Goal: Task Accomplishment & Management: Use online tool/utility

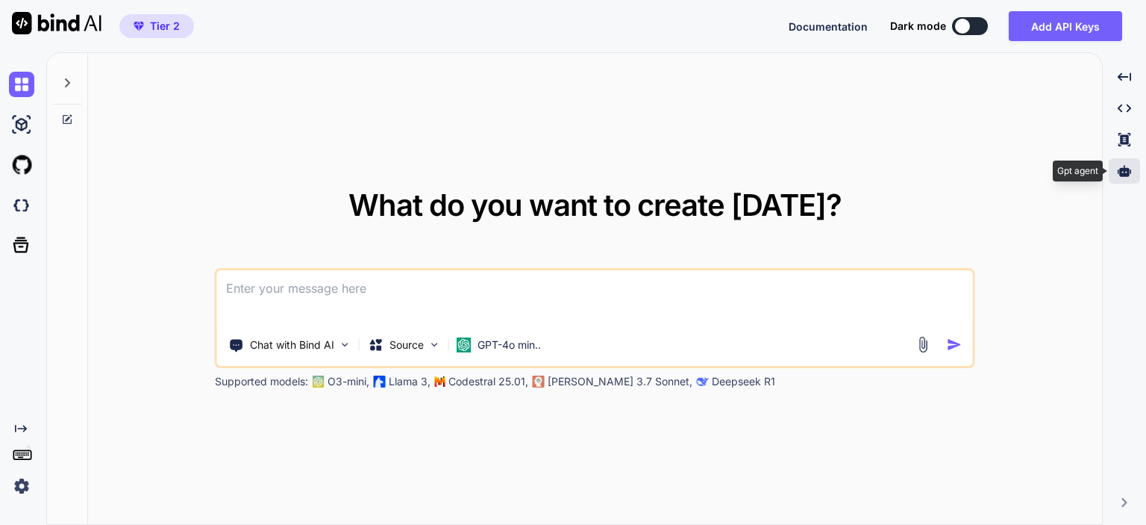
click at [1121, 172] on icon at bounding box center [1124, 170] width 13 height 11
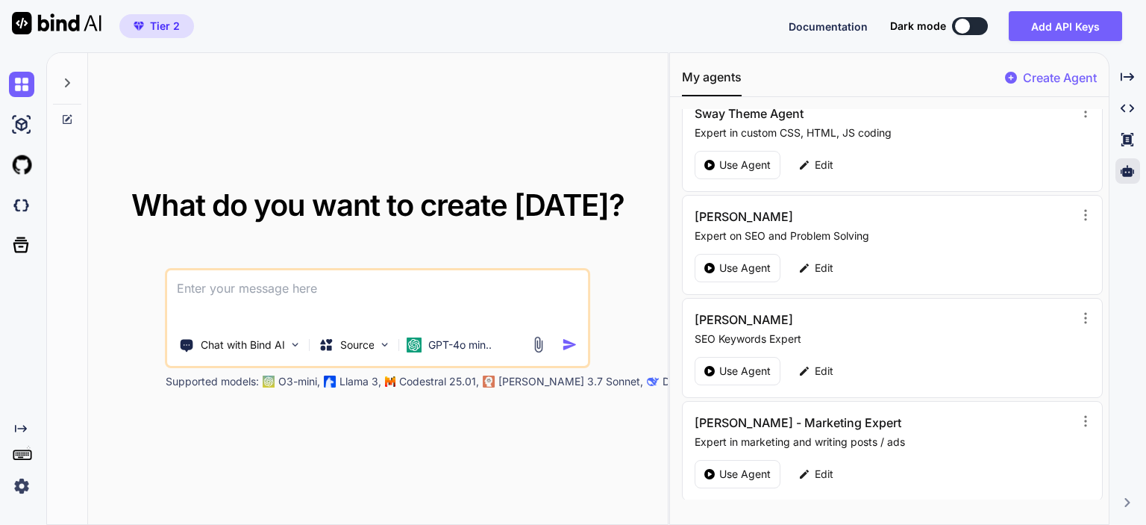
scroll to position [224, 0]
click at [734, 466] on p "Use Agent" at bounding box center [744, 473] width 51 height 15
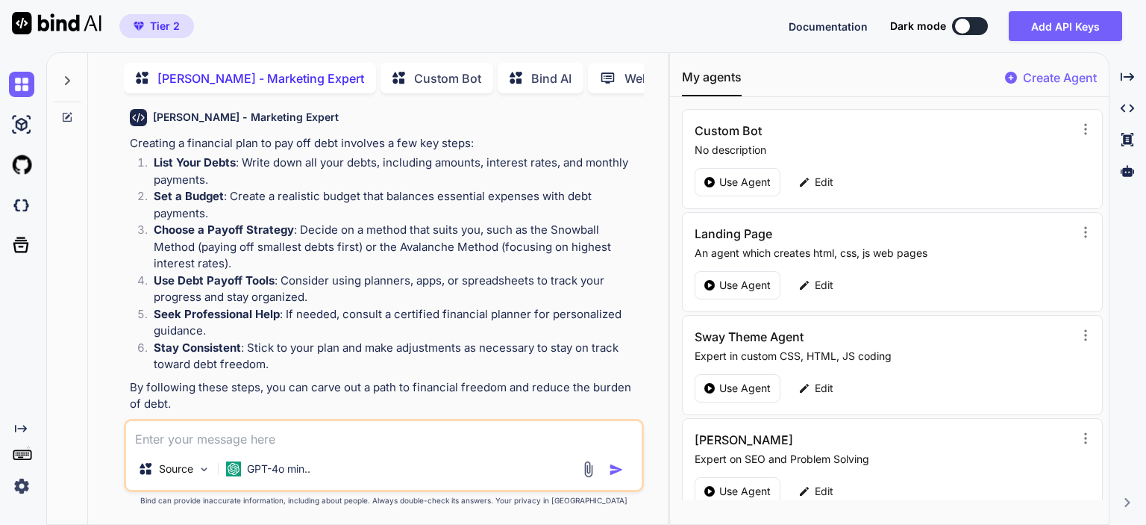
scroll to position [4575, 0]
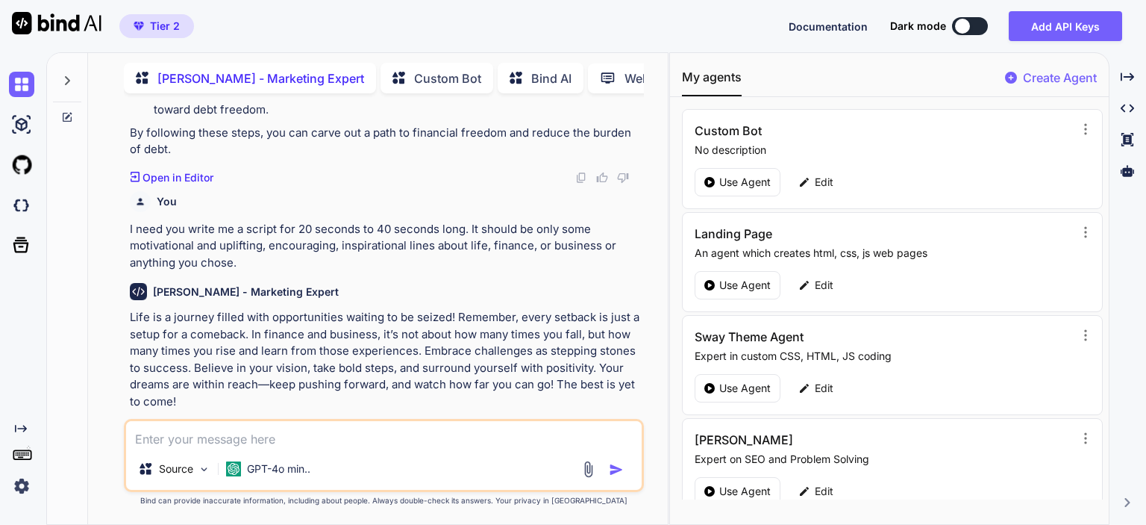
click at [239, 439] on textarea at bounding box center [384, 434] width 516 height 27
type textarea "x"
type textarea "wr"
type textarea "x"
type textarea "wri"
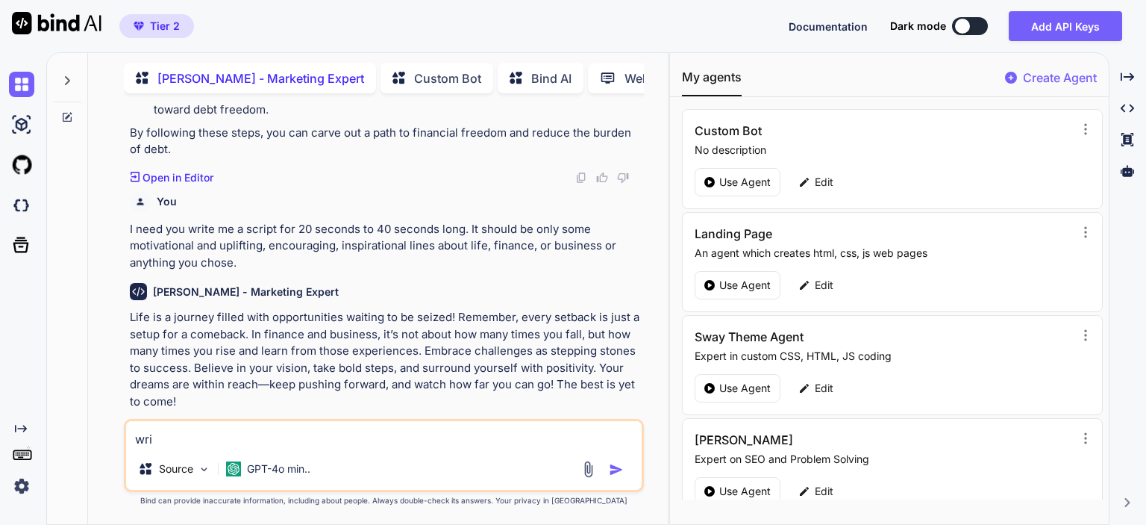
type textarea "x"
type textarea "writ"
type textarea "x"
type textarea "write"
type textarea "x"
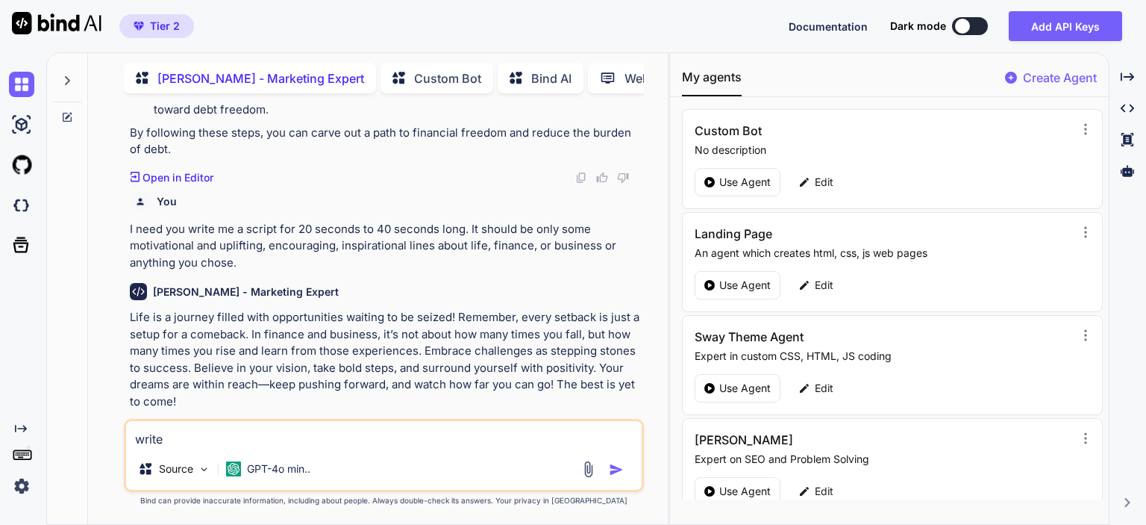
type textarea "write"
type textarea "x"
type textarea "write a"
type textarea "x"
type textarea "write an"
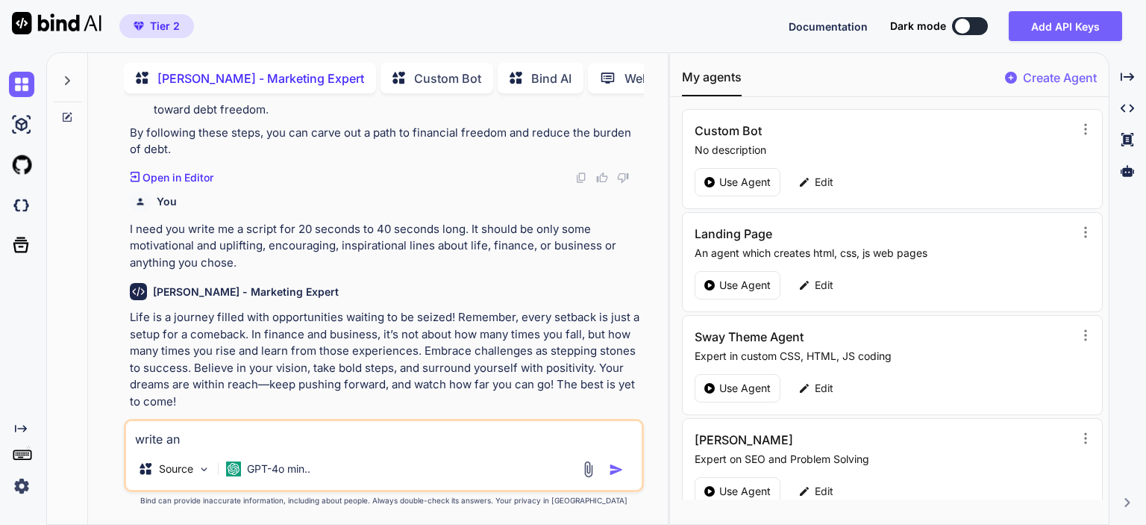
type textarea "x"
type textarea "write ano"
type textarea "x"
type textarea "write anoth"
type textarea "x"
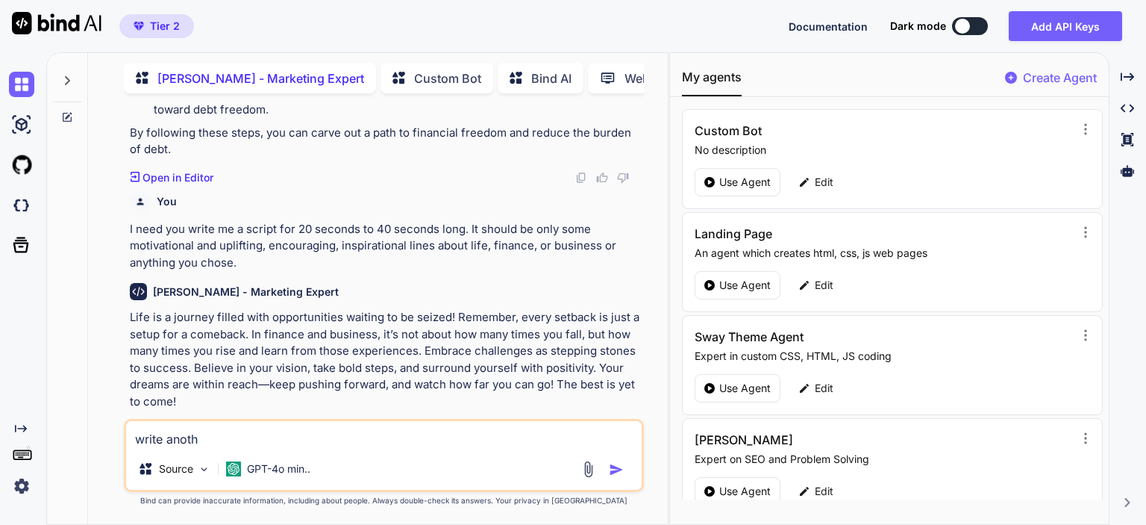
type textarea "write anothe"
type textarea "x"
type textarea "write another"
type textarea "x"
type textarea "write another"
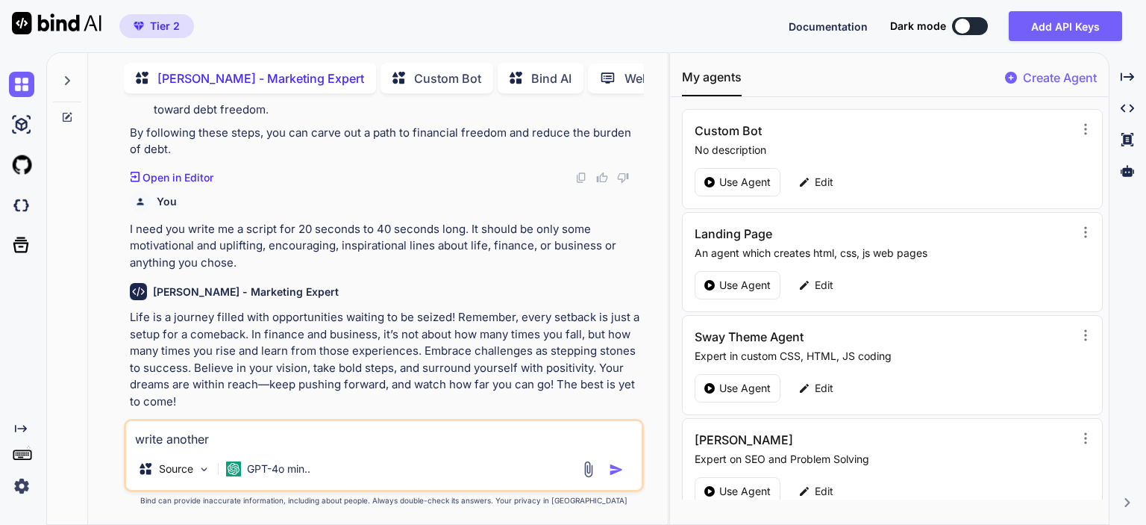
type textarea "x"
type textarea "t"
type textarea "x"
type textarea "th"
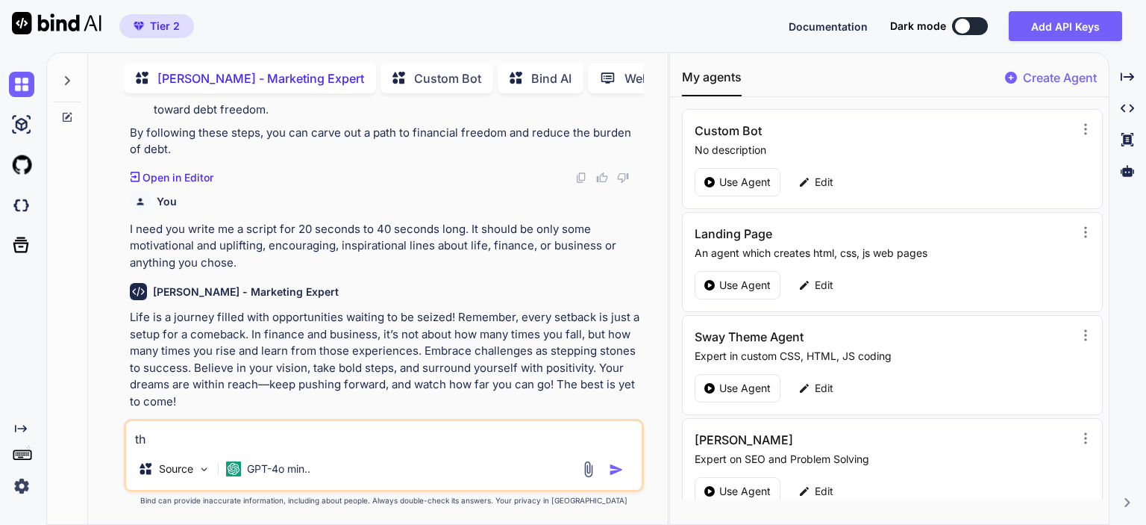
type textarea "x"
type textarea "tha"
type textarea "x"
type textarea "tha'"
type textarea "x"
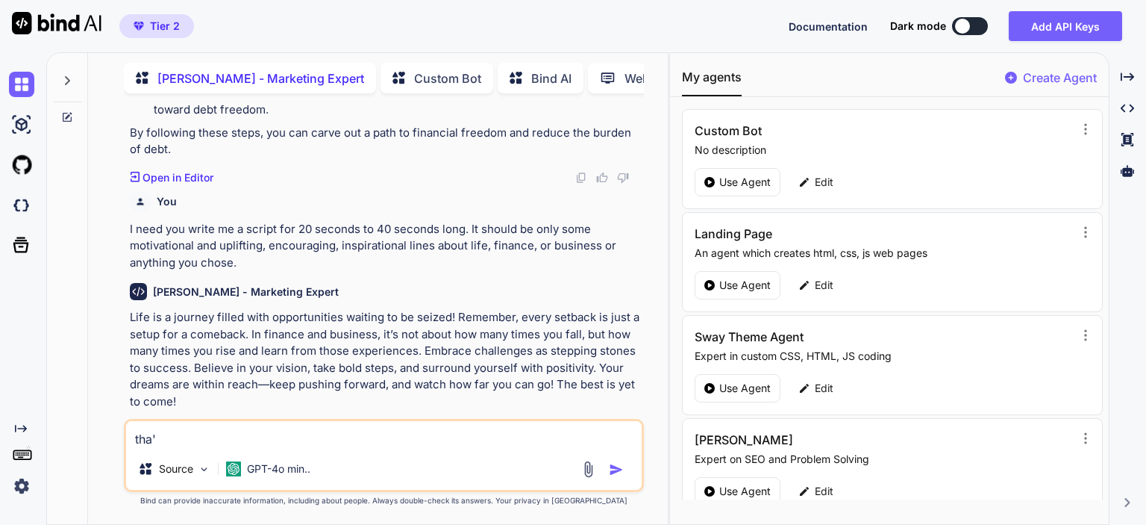
type textarea "tha's"
type textarea "x"
type textarea "tha's"
type textarea "x"
type textarea "tha's"
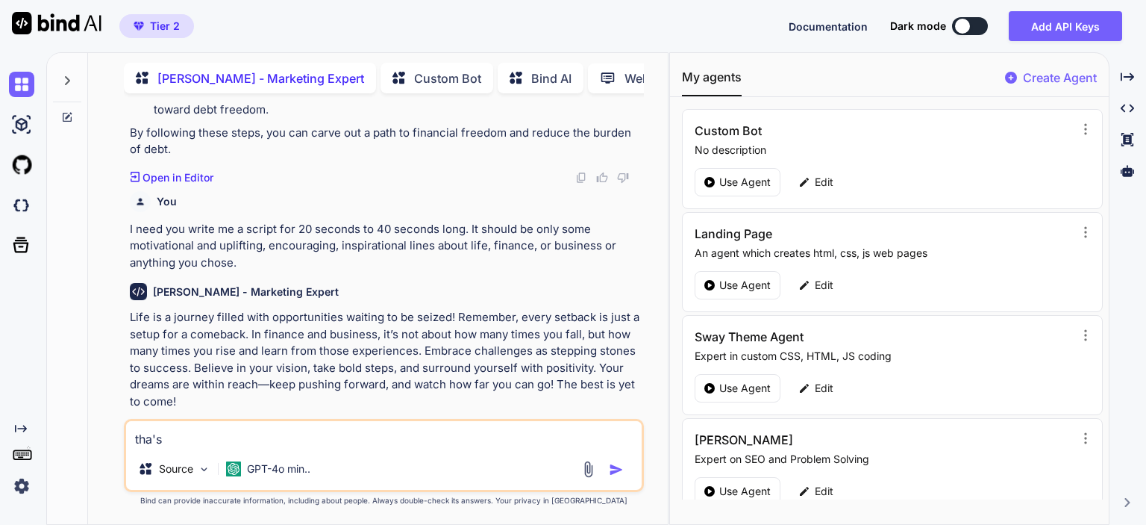
type textarea "x"
type textarea "tha'"
type textarea "x"
type textarea "tha"
type textarea "x"
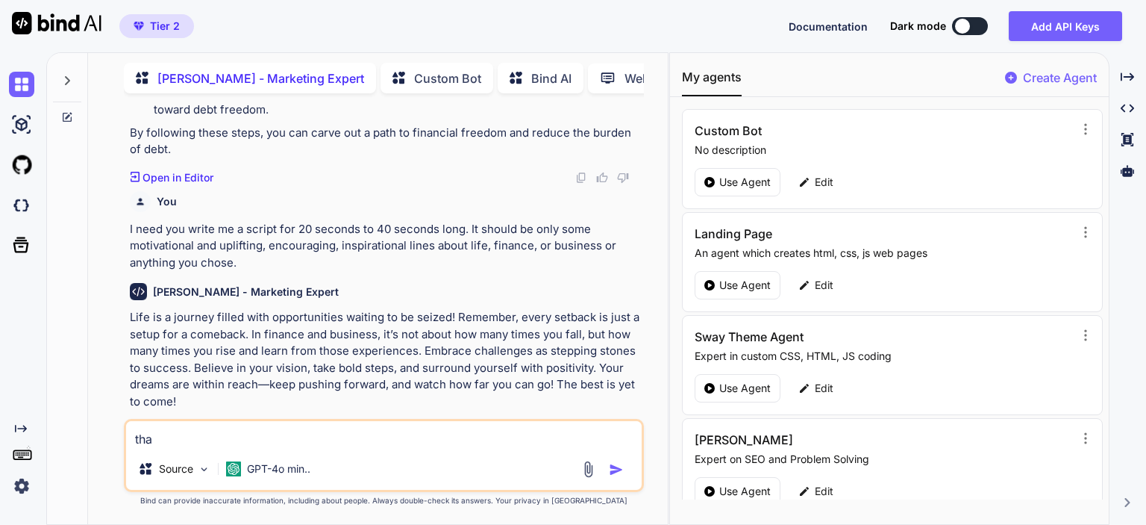
type textarea "that"
type textarea "x"
type textarea "that'"
type textarea "x"
type textarea "that's"
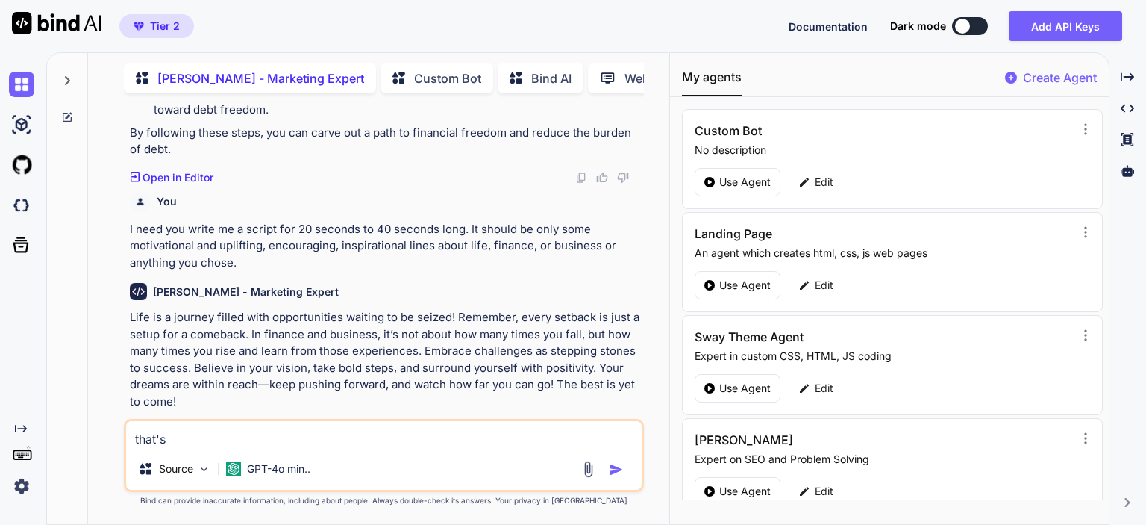
type textarea "x"
type textarea "that's"
type textarea "x"
type textarea "that's g"
type textarea "x"
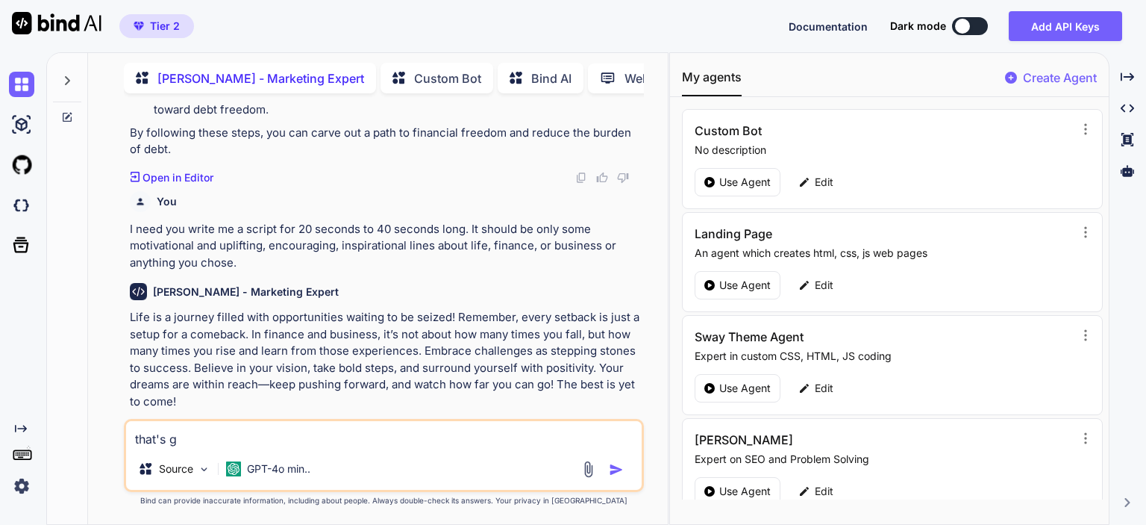
type textarea "that's gr"
type textarea "x"
type textarea "that's gre"
type textarea "x"
type textarea "that's grea"
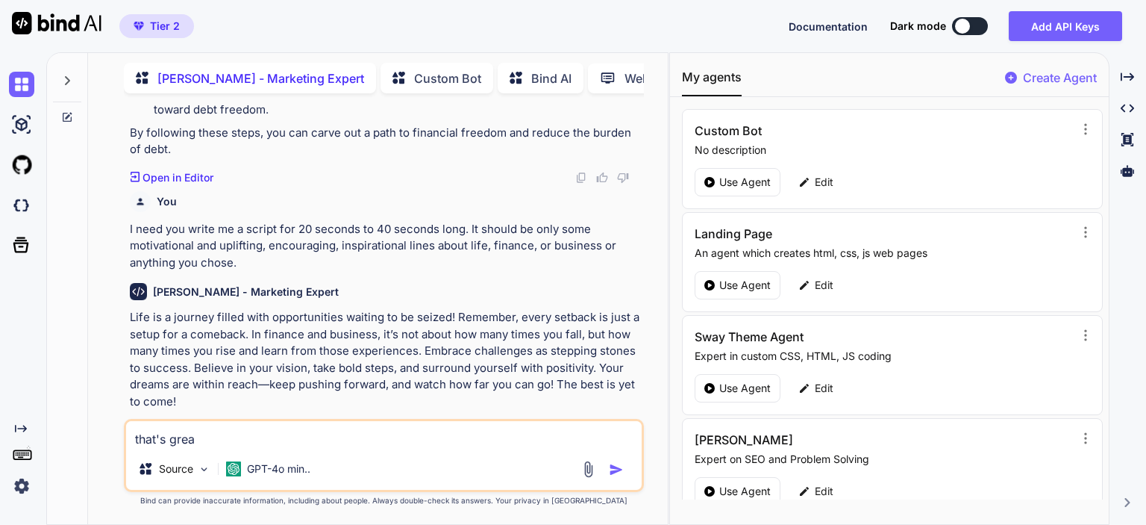
type textarea "x"
type textarea "that's great"
type textarea "x"
type textarea "that's great."
type textarea "x"
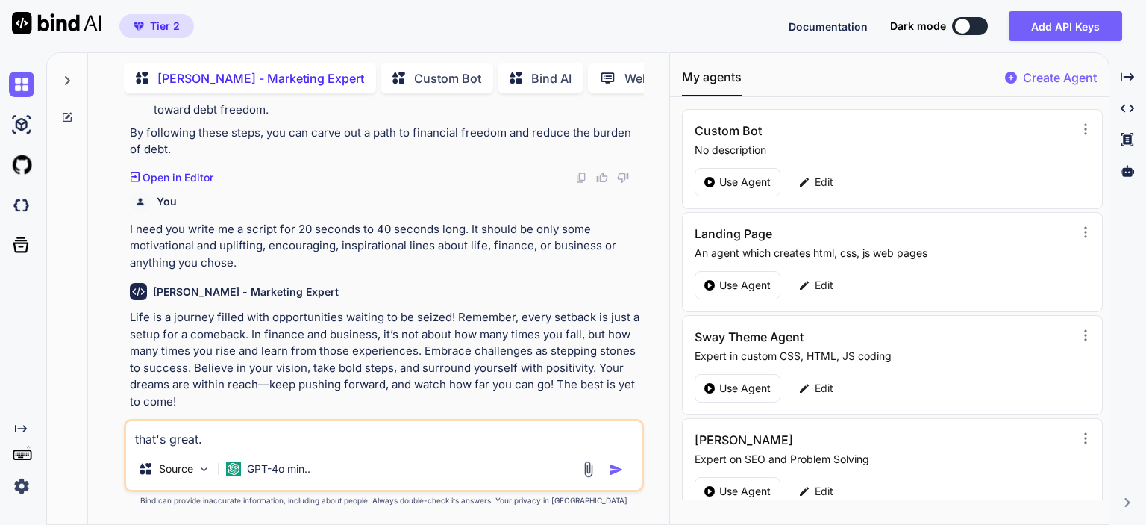
type textarea "that's great."
type textarea "x"
type textarea "that's great. I"
type textarea "x"
type textarea "that's great. I"
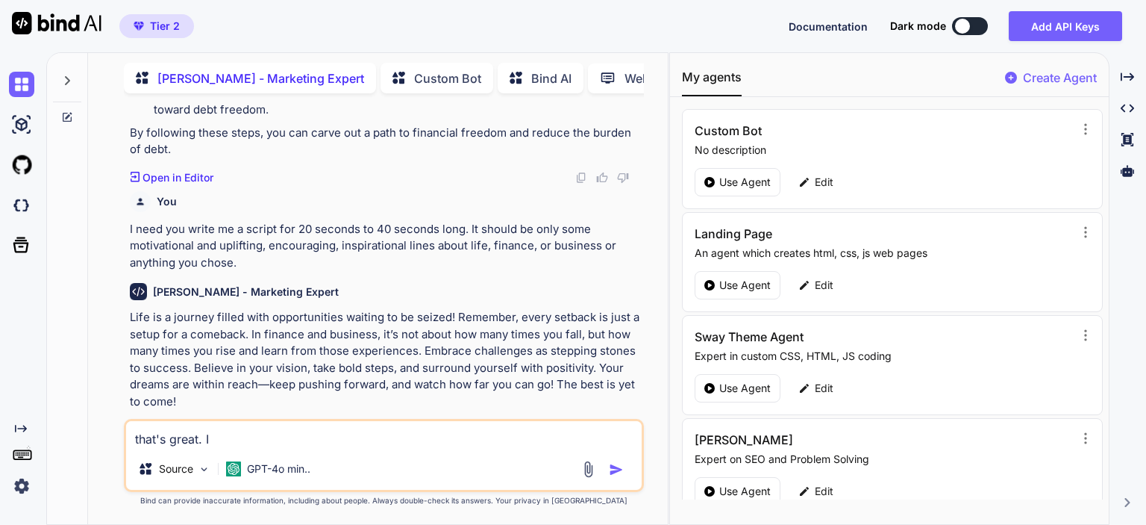
type textarea "x"
type textarea "that's great. I n"
type textarea "x"
type textarea "that's great. I ne"
type textarea "x"
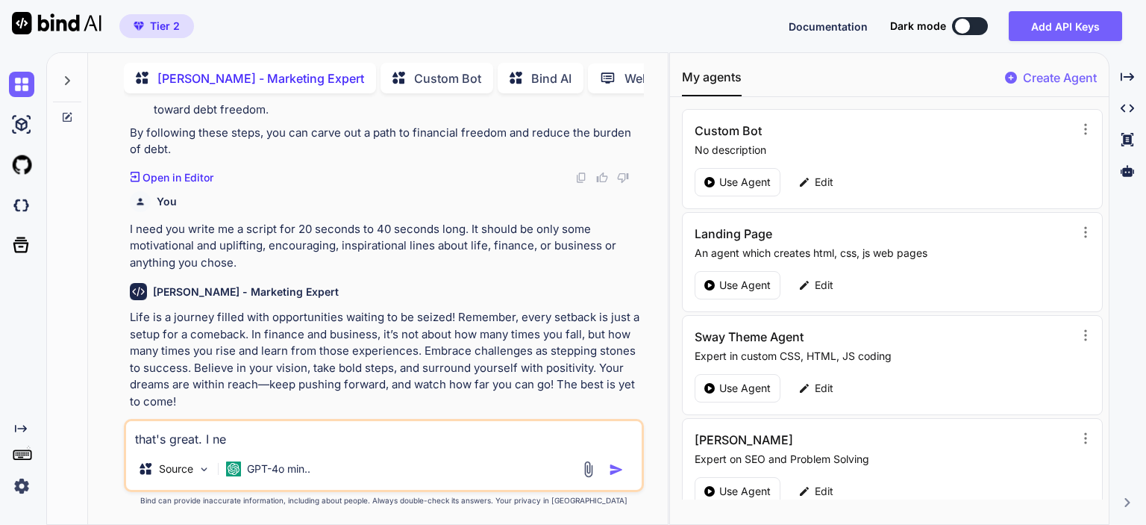
type textarea "that's great. I nee"
type textarea "x"
type textarea "that's great. I need"
type textarea "x"
type textarea "that's great. I need"
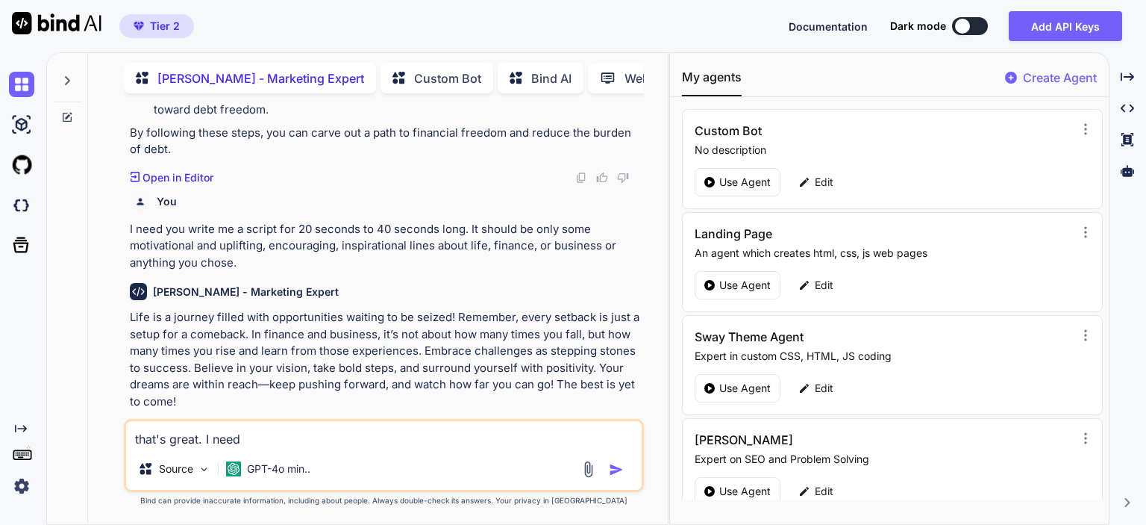
type textarea "x"
type textarea "that's great. I need y"
type textarea "x"
type textarea "that's great. I need yo"
type textarea "x"
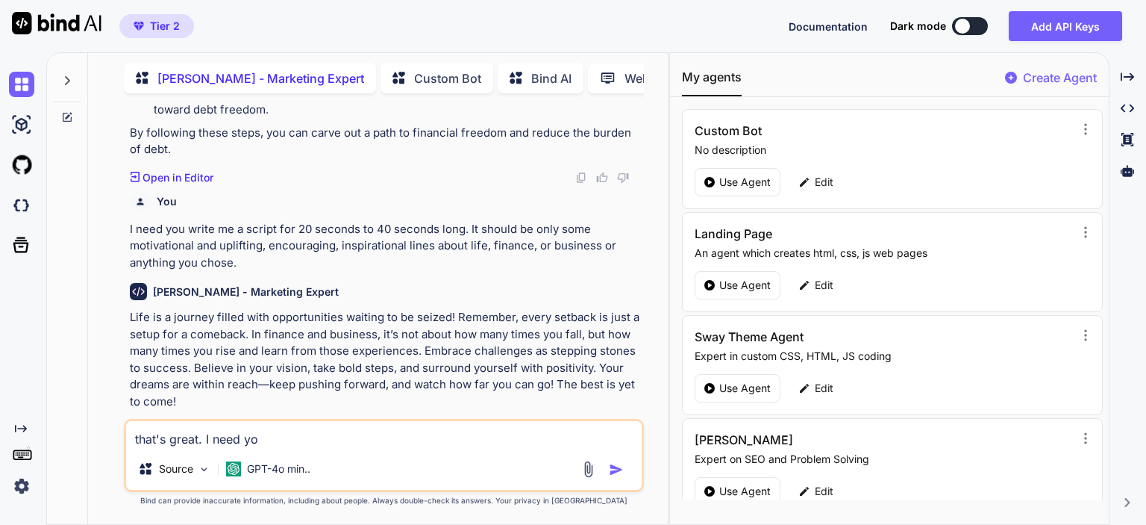
type textarea "that's great. I need you"
type textarea "x"
type textarea "that's great. I need you"
type textarea "x"
type textarea "that's great. I need you w"
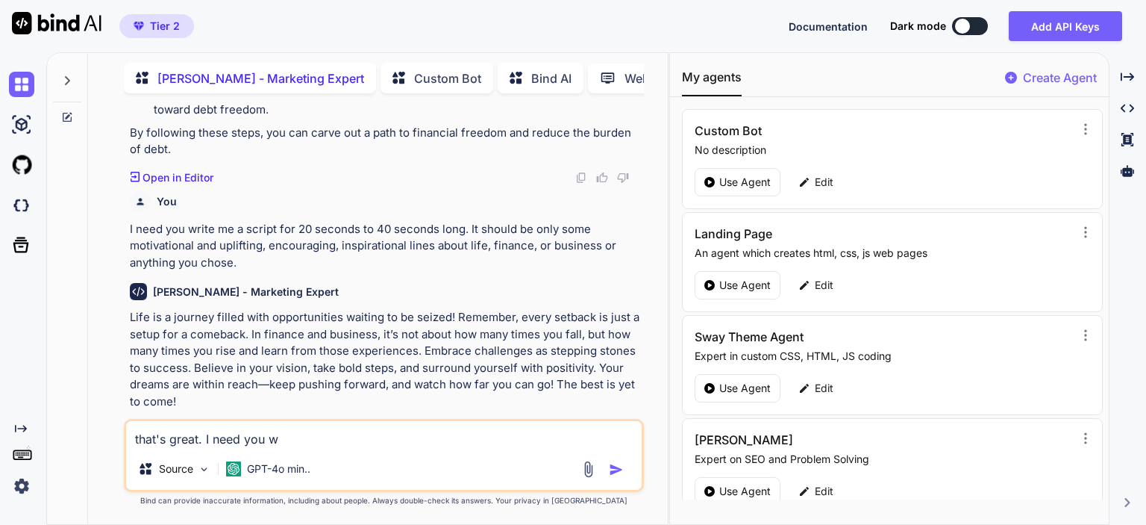
type textarea "x"
type textarea "that's great. I need you wr"
type textarea "x"
type textarea "that's great. I need you writ"
type textarea "x"
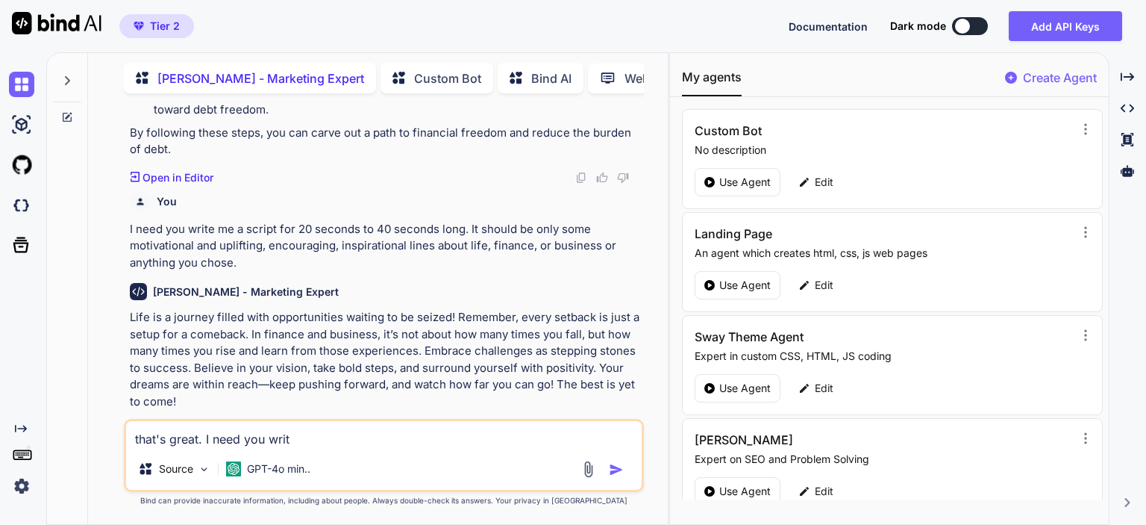
type textarea "that's great. I need you write"
type textarea "x"
type textarea "that's great. I need you write"
type textarea "x"
type textarea "that's great. I need you write a"
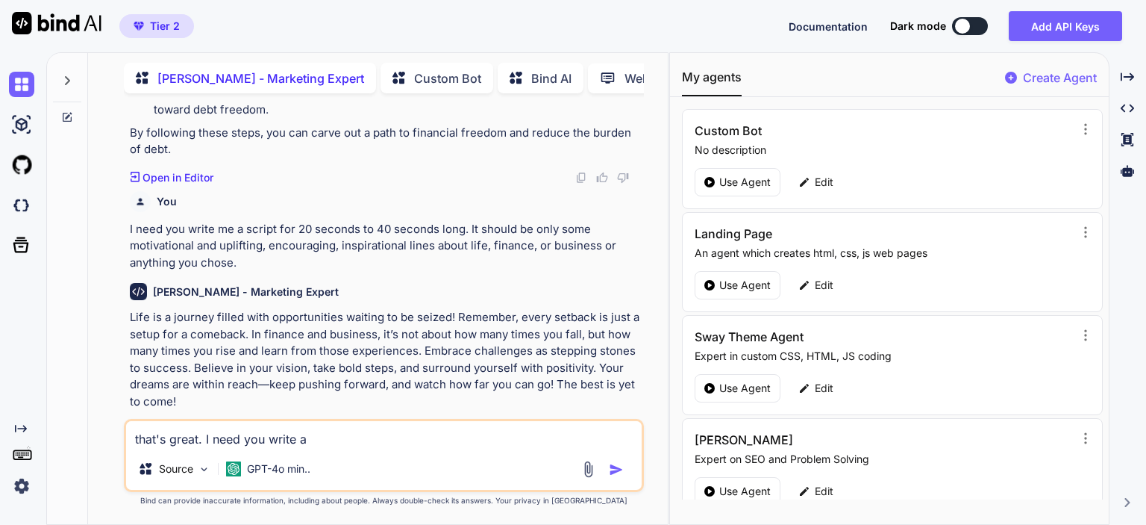
type textarea "x"
type textarea "that's great. I need you write an"
type textarea "x"
type textarea "that's great. I need you write ano"
type textarea "x"
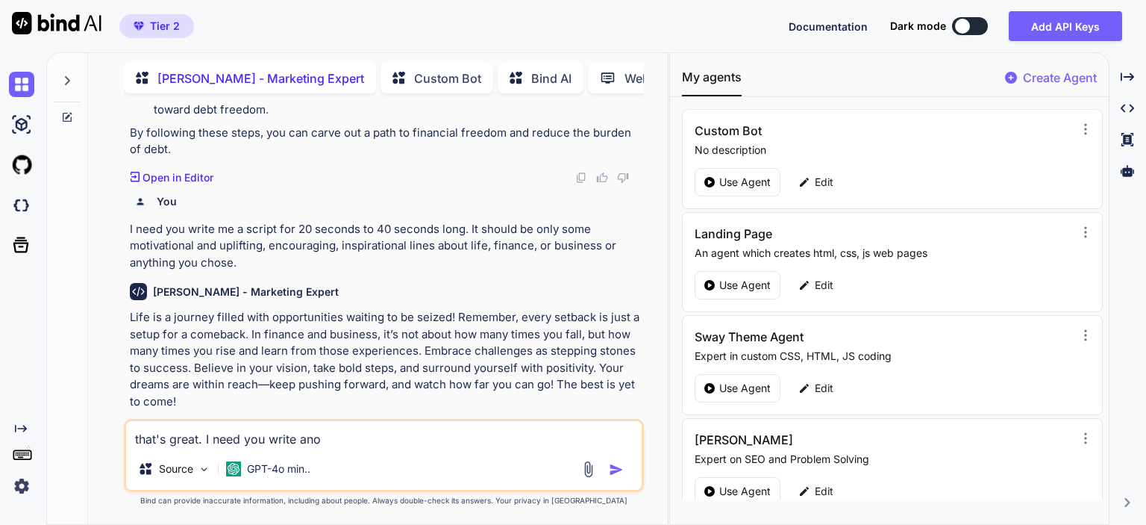
type textarea "that's great. I need you write anot"
type textarea "x"
type textarea "that's great. I need you write anoth"
type textarea "x"
type textarea "that's great. I need you write anothe"
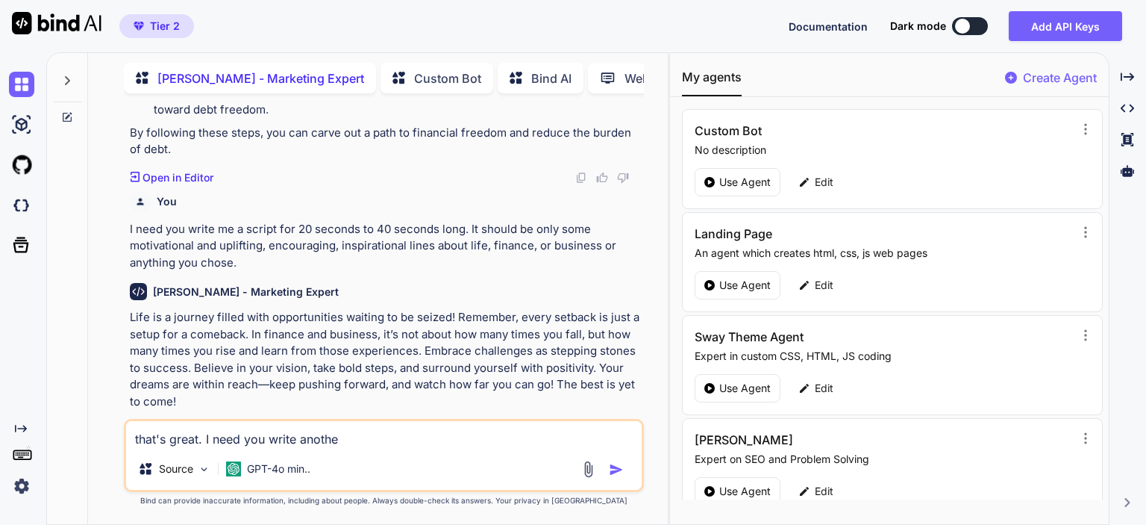
type textarea "x"
type textarea "that's great. I need you write another"
type textarea "x"
type textarea "that's great. I need you write another"
type textarea "x"
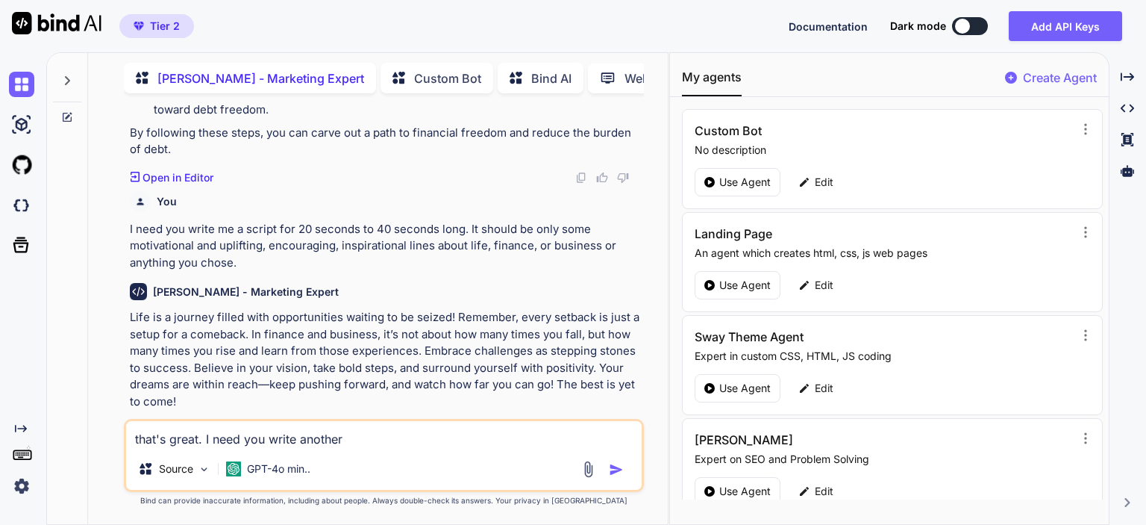
type textarea "that's great. I need you write another t"
type textarea "x"
type textarea "that's great. I need you write another [PERSON_NAME]"
type textarea "x"
type textarea "that's great. I need you write another toda"
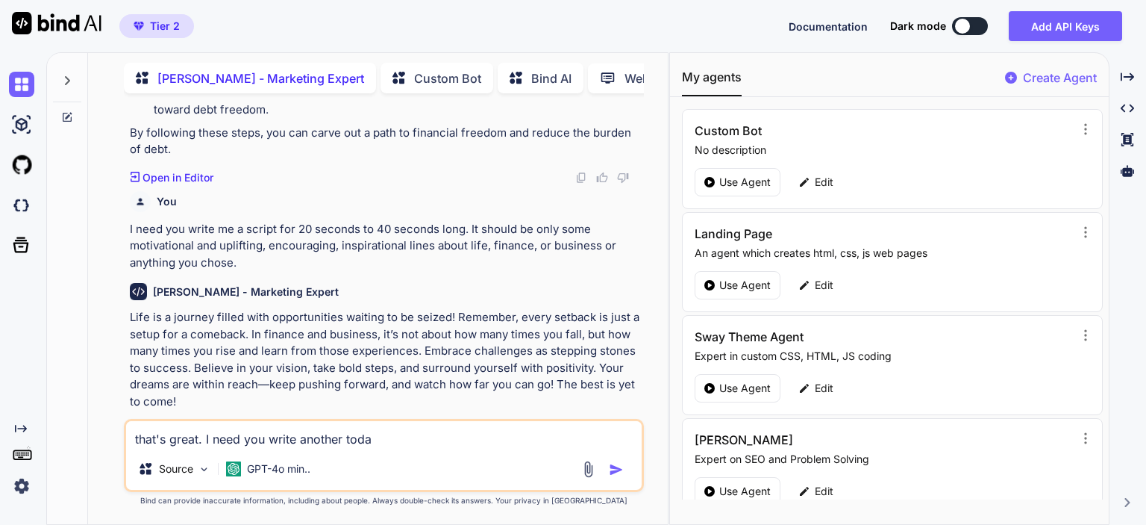
type textarea "x"
type textarea "that's great. I need you write another [DATE]"
type textarea "x"
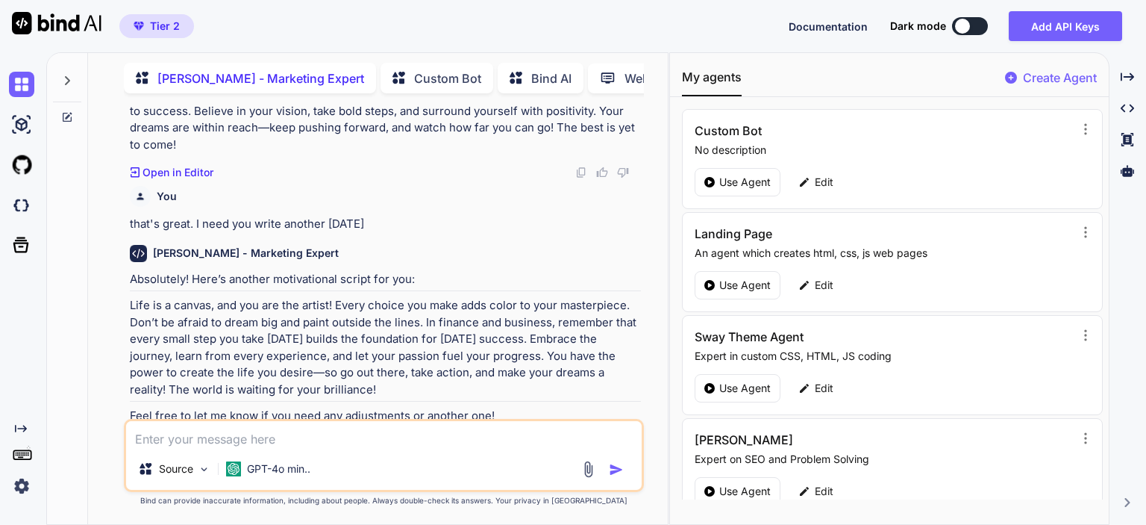
scroll to position [4846, 0]
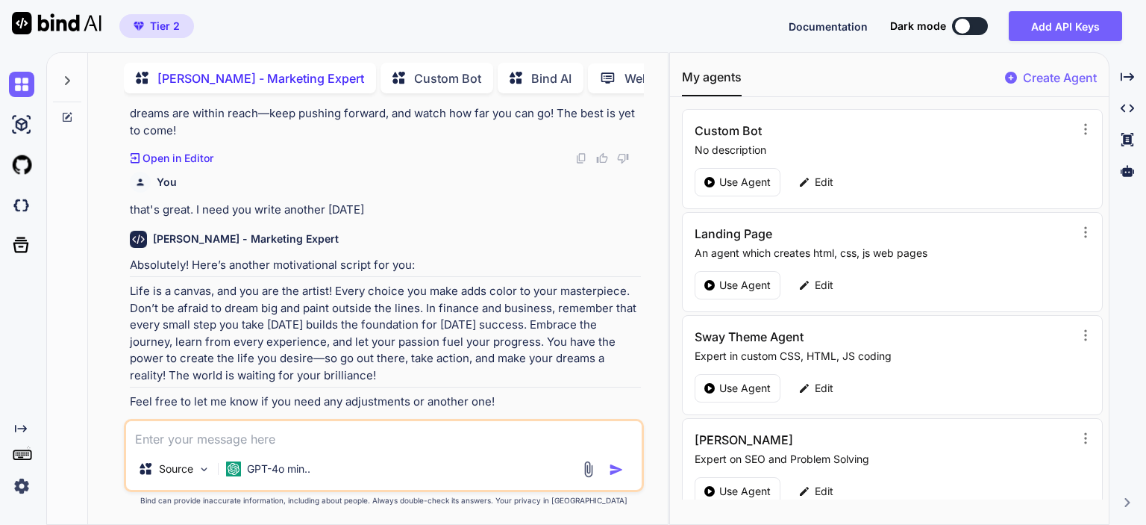
click at [245, 447] on textarea at bounding box center [384, 434] width 516 height 27
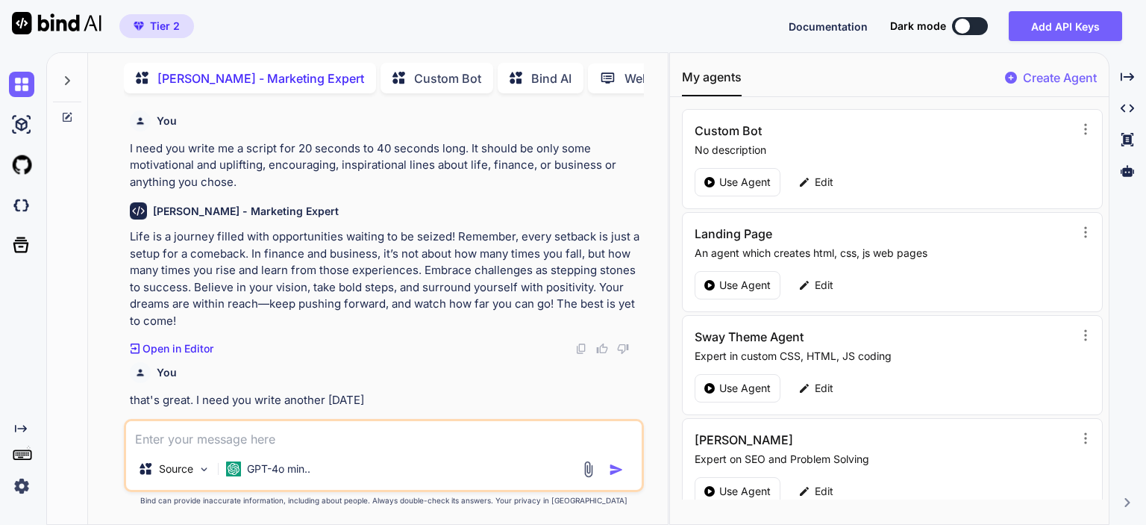
scroll to position [4622, 0]
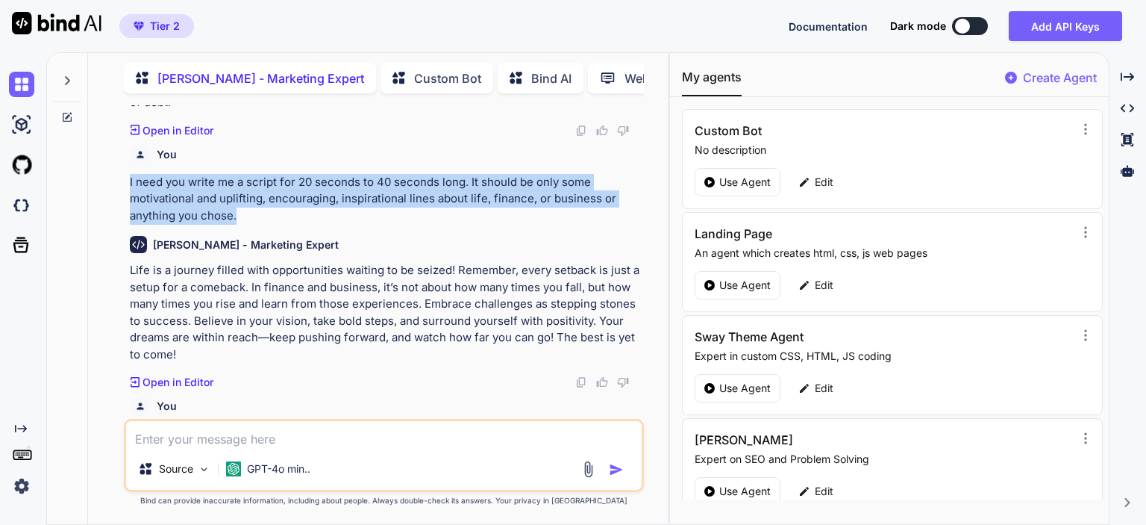
drag, startPoint x: 128, startPoint y: 166, endPoint x: 251, endPoint y: 205, distance: 128.4
click at [251, 205] on div "You [PERSON_NAME] - Marketing Expert Are you ready to take back control of your…" at bounding box center [385, 261] width 517 height 313
copy p "I need you write me a script for 20 seconds to 40 seconds long. It should be on…"
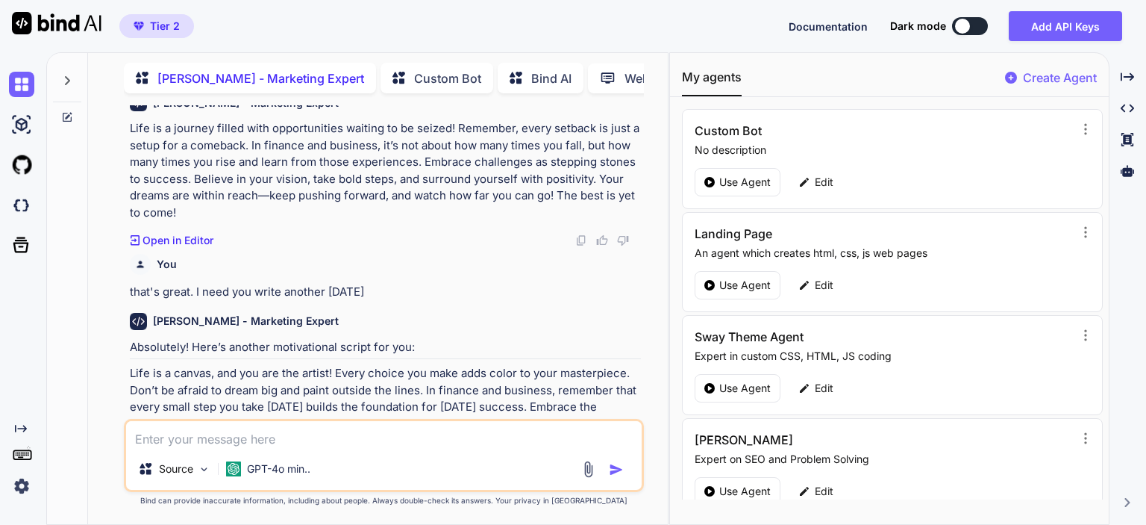
scroll to position [4846, 0]
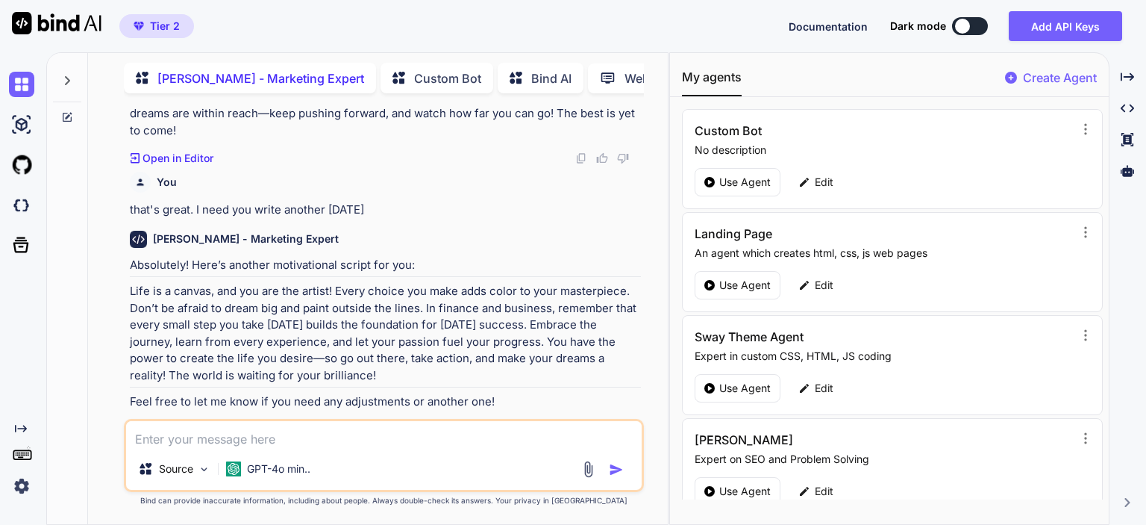
click at [247, 441] on textarea at bounding box center [384, 434] width 516 height 27
paste textarea "I need you write me a script for 20 seconds to 40 seconds long. It should be on…"
type textarea "x"
type textarea "I need you write me a script for 20 seconds to 40 seconds long. It should be on…"
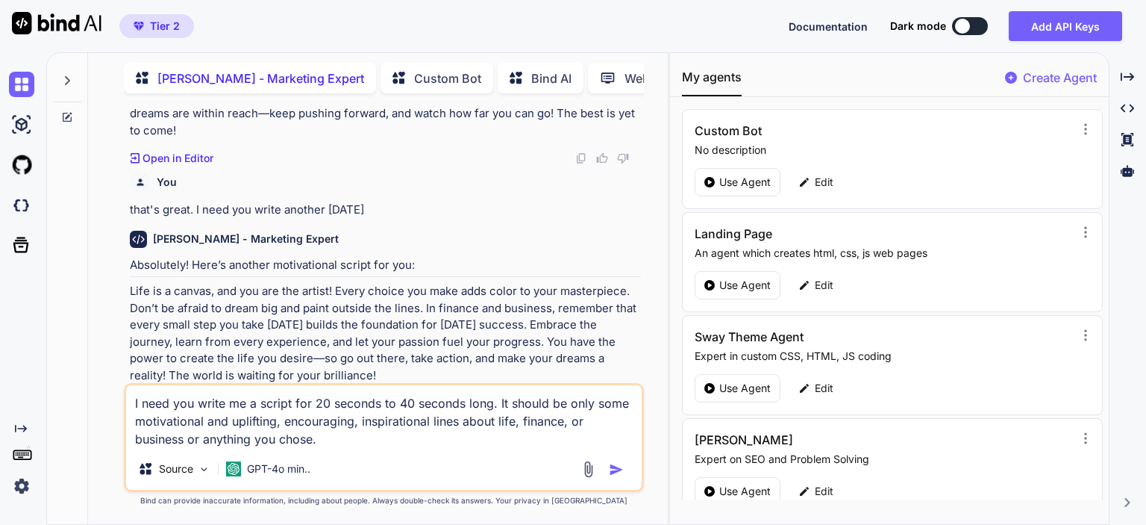
drag, startPoint x: 463, startPoint y: 421, endPoint x: 468, endPoint y: 443, distance: 23.0
click at [468, 443] on textarea "I need you write me a script for 20 seconds to 40 seconds long. It should be on…" at bounding box center [384, 416] width 516 height 63
type textarea "x"
type textarea "I need you write me a script for 20 seconds to 40 seconds long. It should be on…"
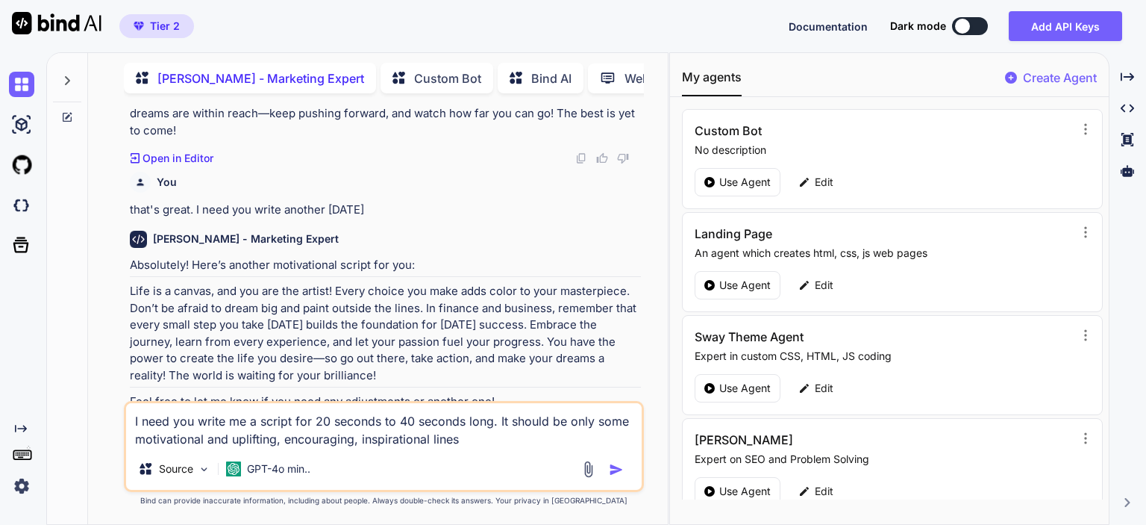
type textarea "x"
type textarea "I need you write me a script for 20 seconds to 40 seconds long. It should be on…"
type textarea "x"
type textarea "I need you write me a script for 20 seconds to 40 seconds long. It should be on…"
click at [619, 468] on img "button" at bounding box center [616, 469] width 15 height 15
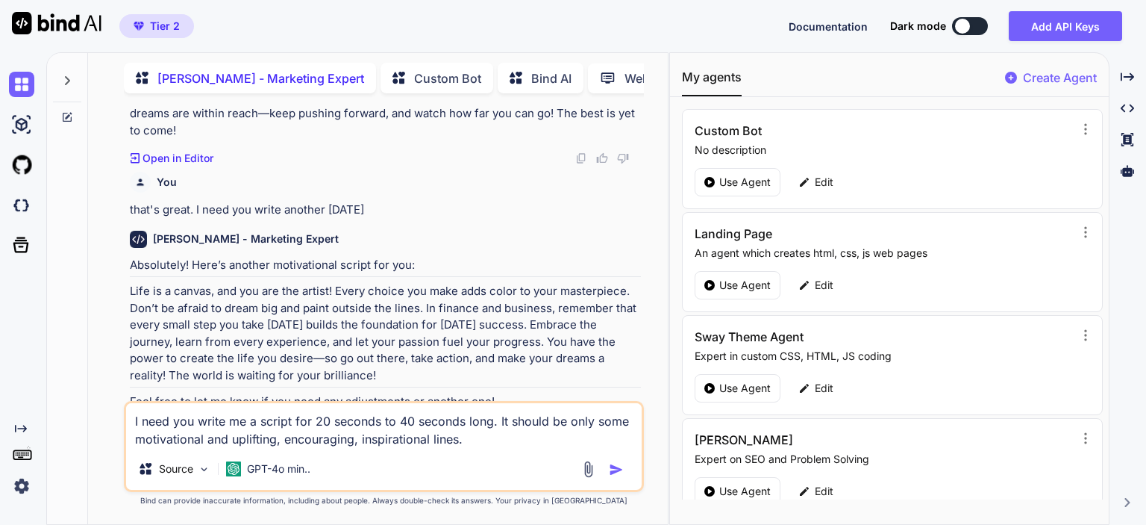
type textarea "x"
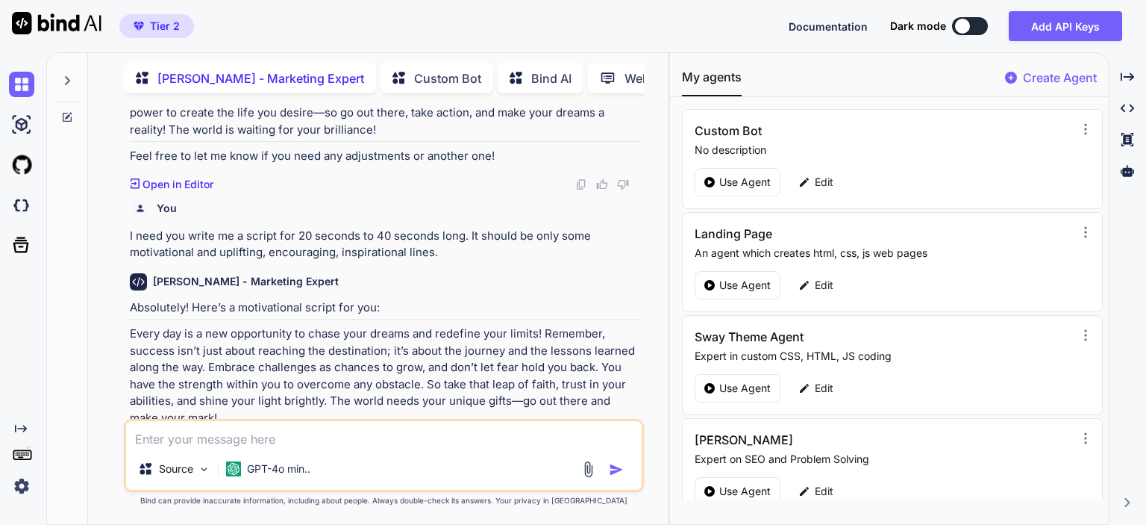
scroll to position [5133, 0]
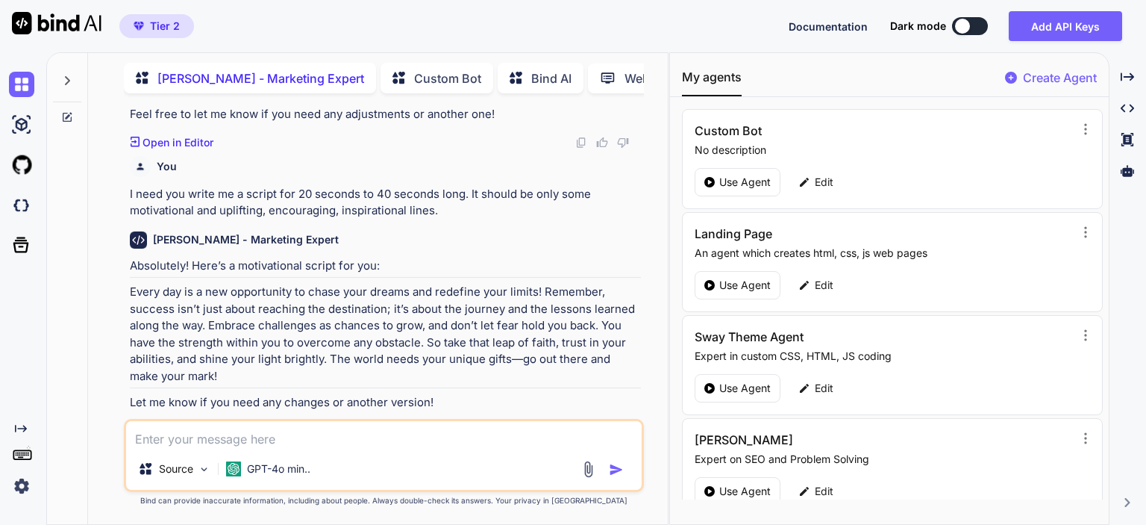
click at [275, 438] on textarea at bounding box center [384, 434] width 516 height 27
type textarea "x"
type textarea "w"
type textarea "x"
type textarea "wr"
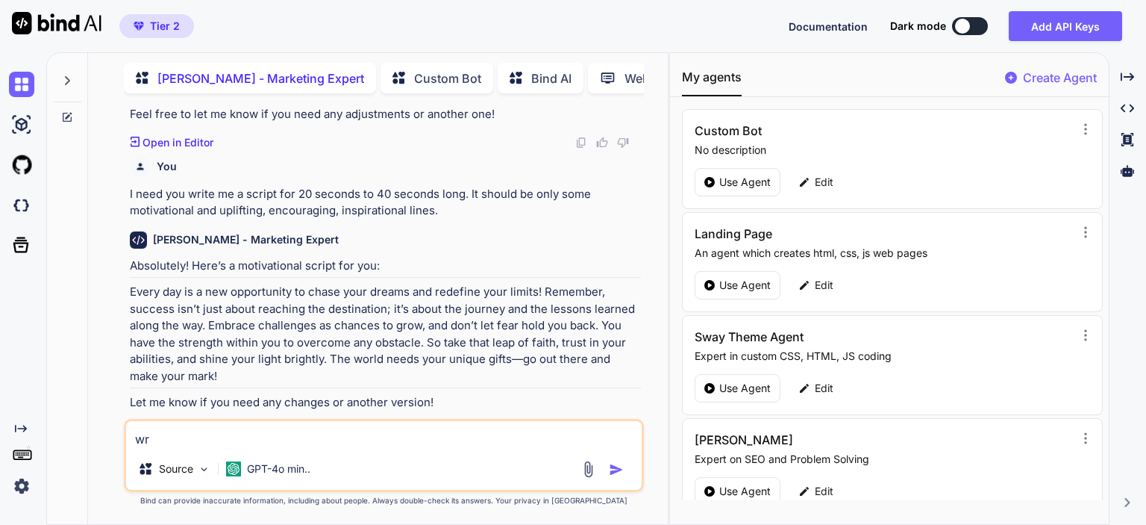
type textarea "x"
type textarea "wri"
type textarea "x"
type textarea "writ"
type textarea "x"
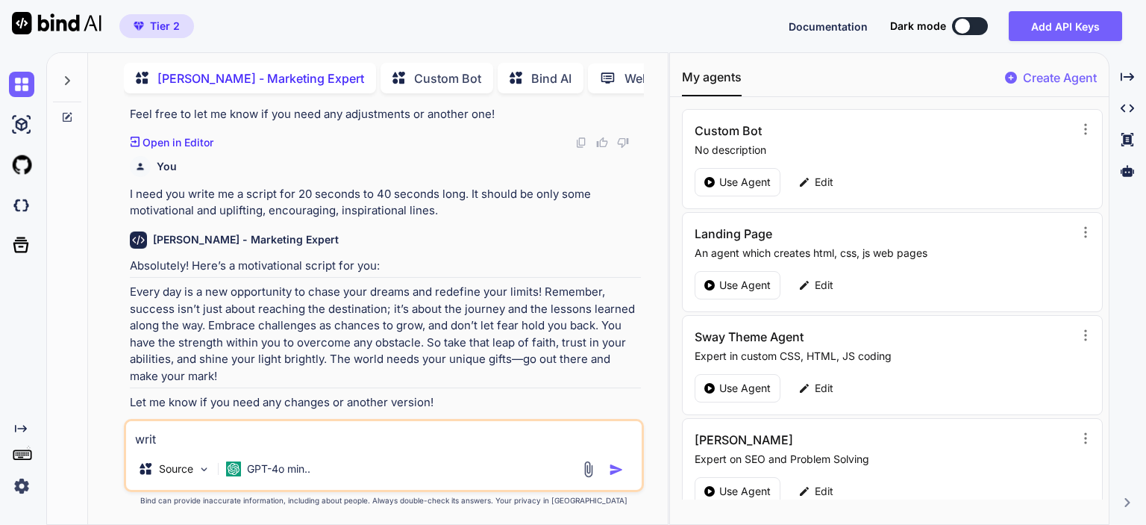
type textarea "write"
type textarea "x"
type textarea "write"
type textarea "x"
type textarea "write m"
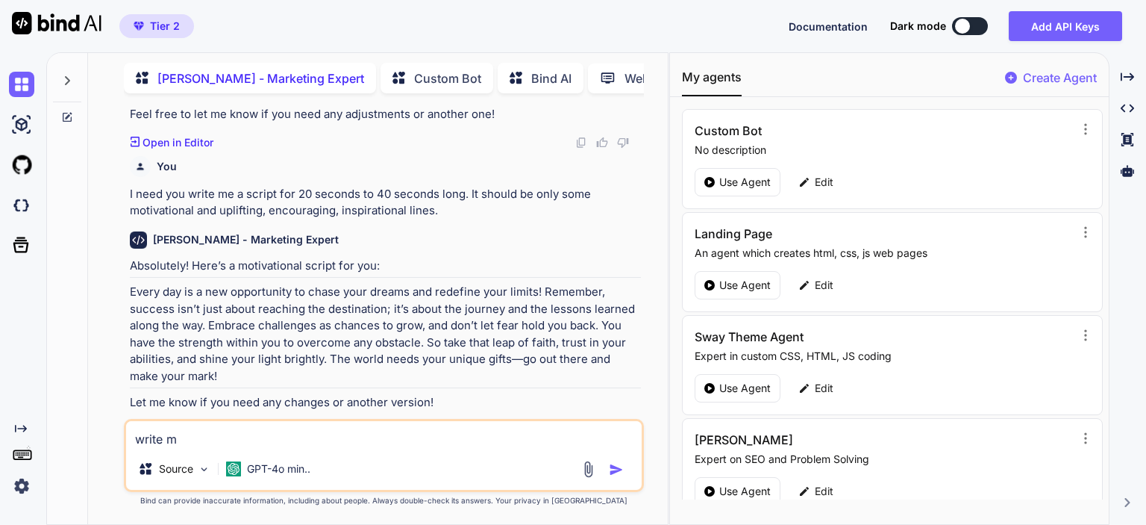
type textarea "x"
type textarea "write mo"
type textarea "x"
type textarea "write mot"
type textarea "x"
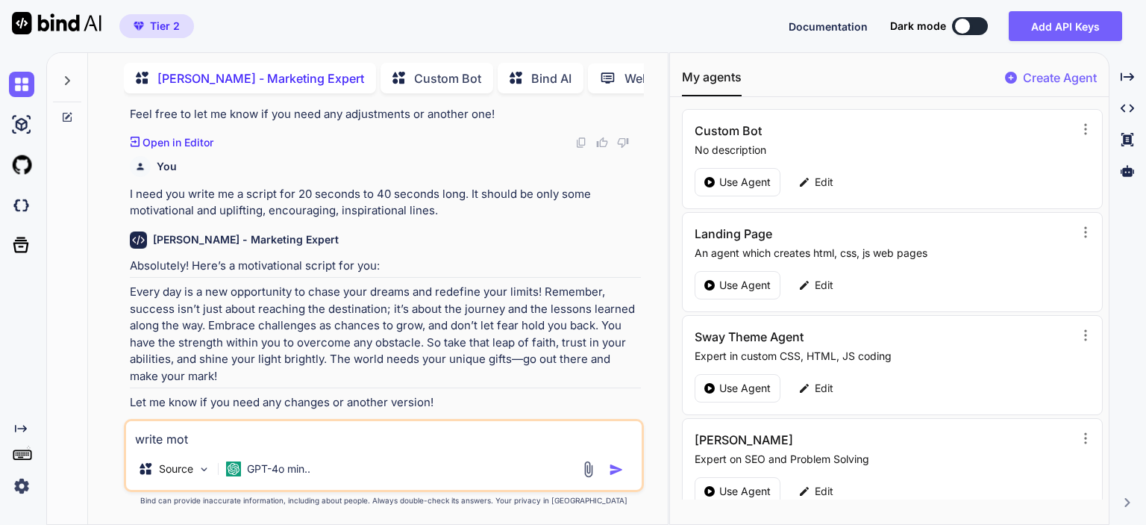
type textarea "write moti"
type textarea "x"
type textarea "write motiv"
type textarea "x"
type textarea "write motiva"
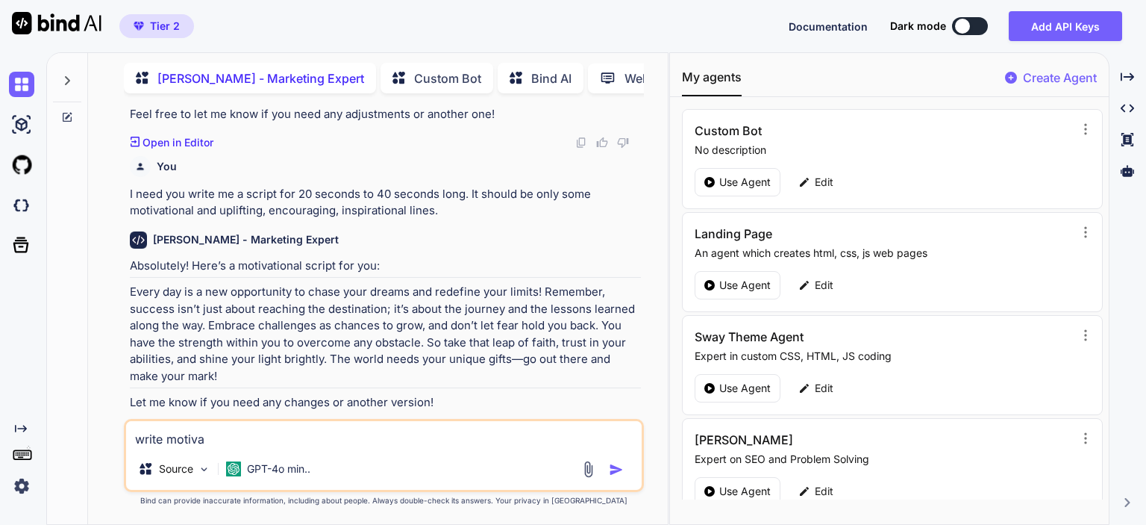
type textarea "x"
type textarea "write motivati"
type textarea "x"
type textarea "write motivatio"
type textarea "x"
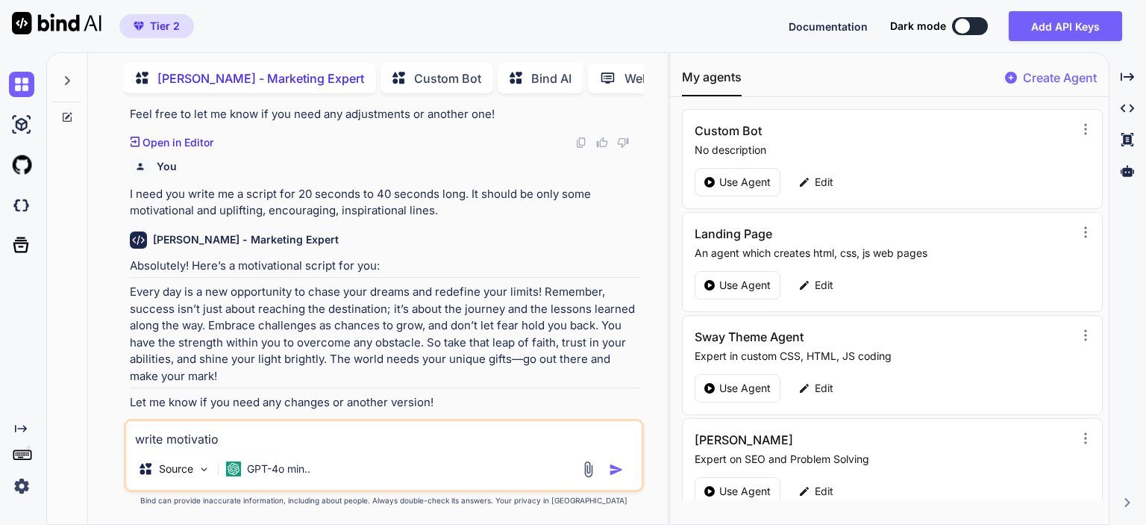
type textarea "write motivation"
type textarea "x"
type textarea "write motivationa"
type textarea "x"
type textarea "write motivational"
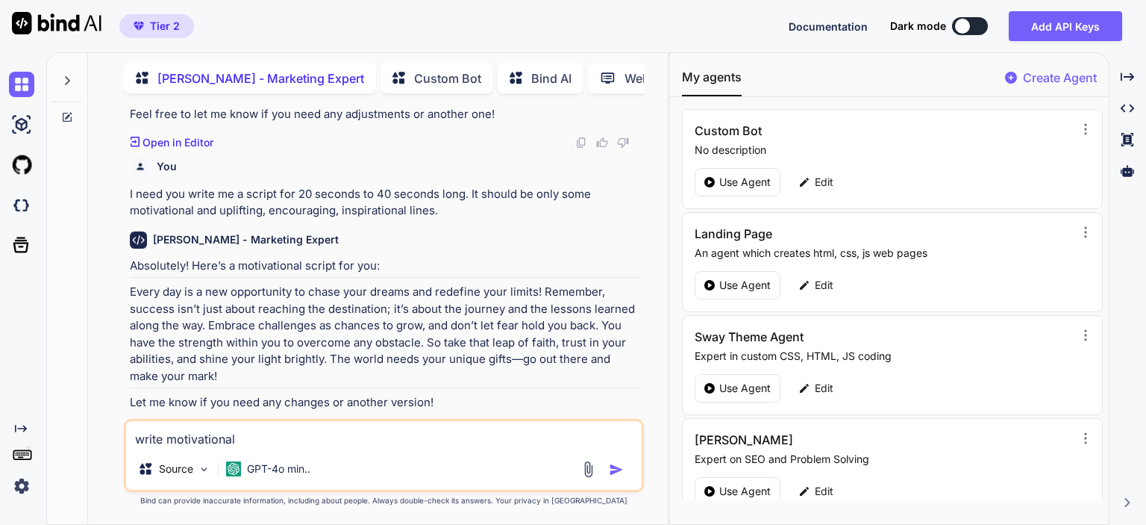
type textarea "x"
type textarea "write motivational"
type textarea "x"
type textarea "write motivational l"
type textarea "x"
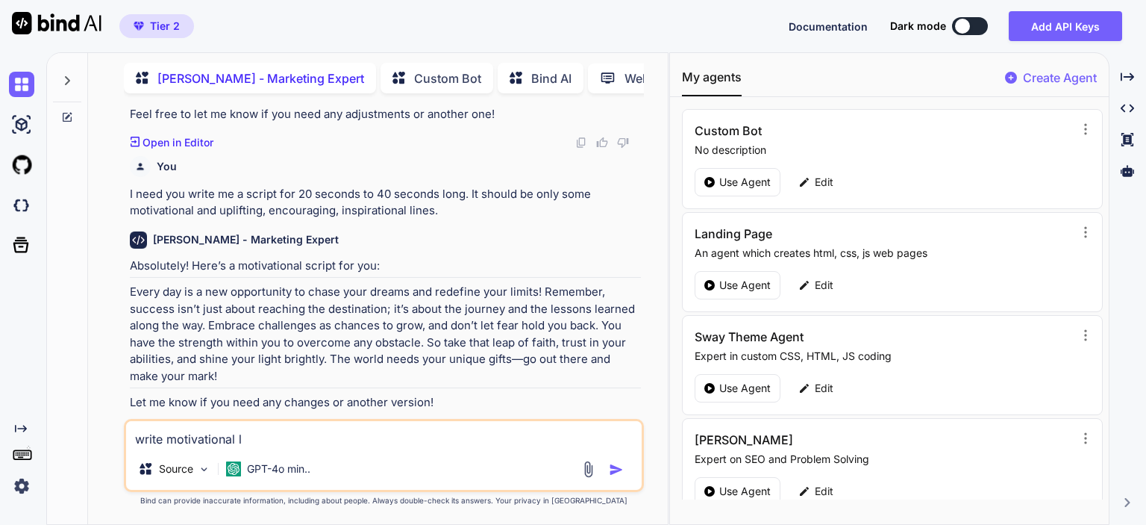
type textarea "write motivational li"
type textarea "x"
type textarea "write motivational lin"
type textarea "x"
type textarea "write motivational line"
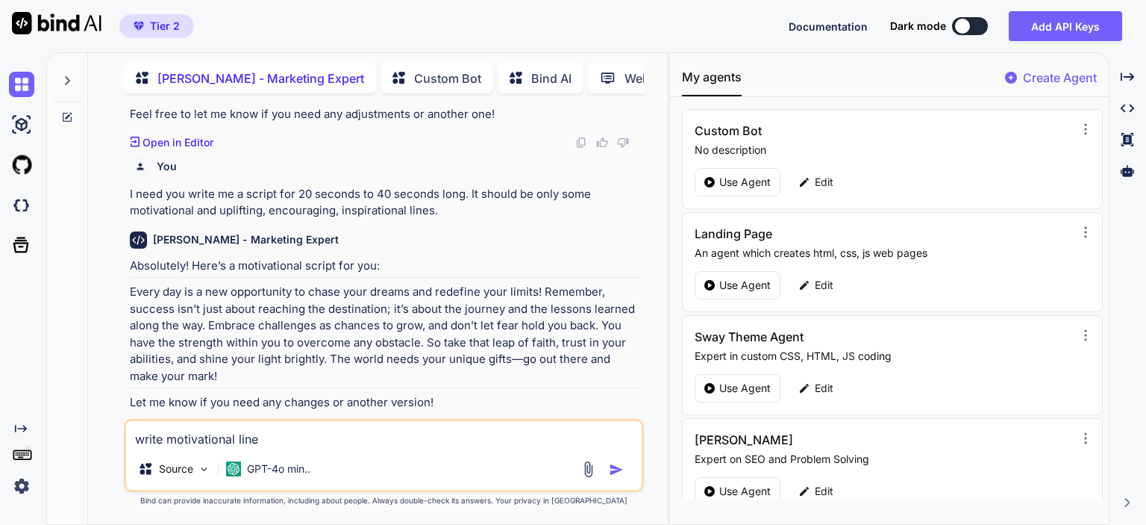
type textarea "x"
type textarea "write motivational lines"
type textarea "x"
type textarea "write motivational lines"
type textarea "x"
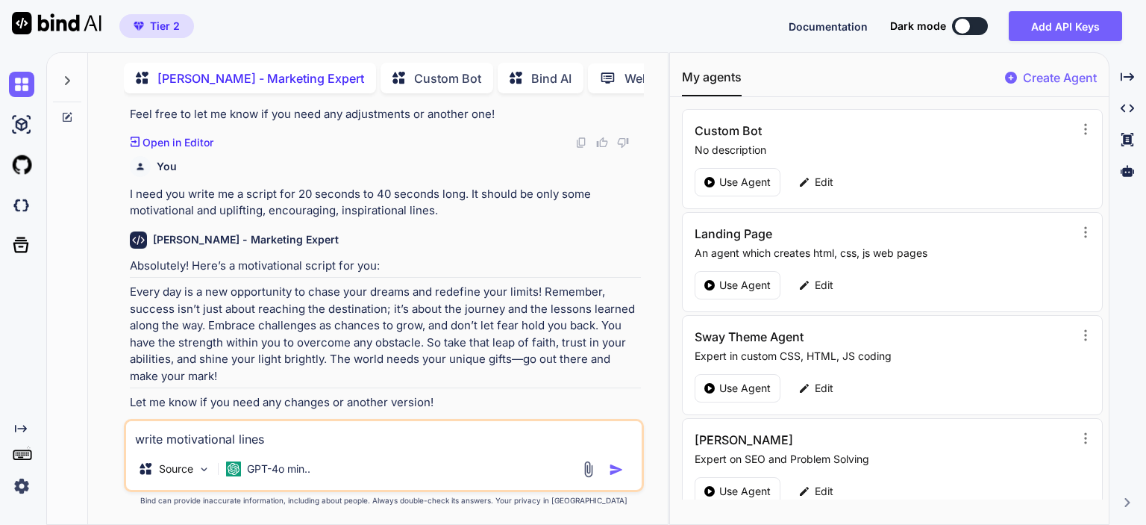
type textarea "write motivational lines o"
type textarea "x"
type textarea "write motivational lines on"
type textarea "x"
type textarea "write motivational lines on"
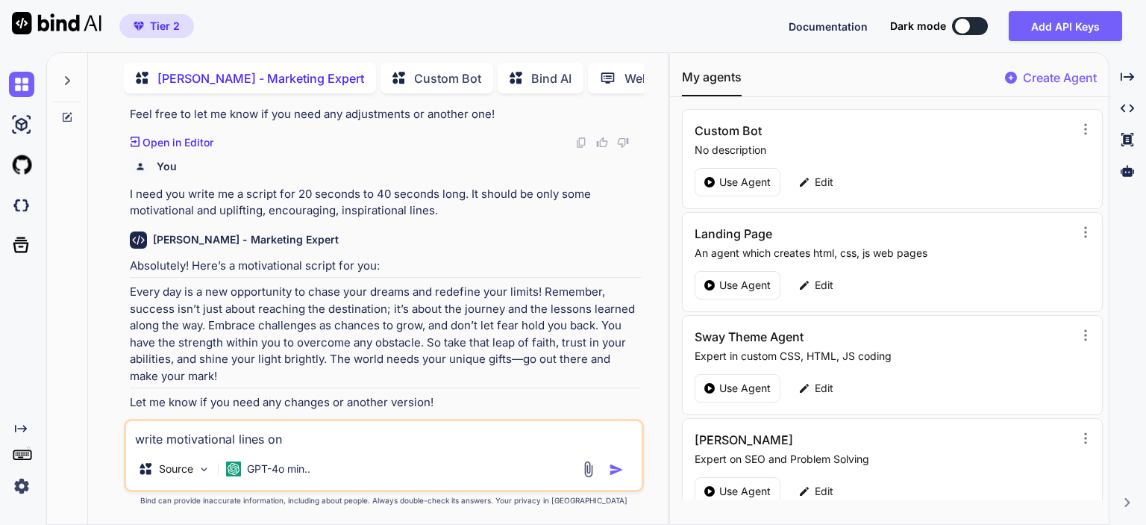
type textarea "x"
type textarea "write motivational lines on t"
type textarea "x"
type textarea "write motivational lines on th"
type textarea "x"
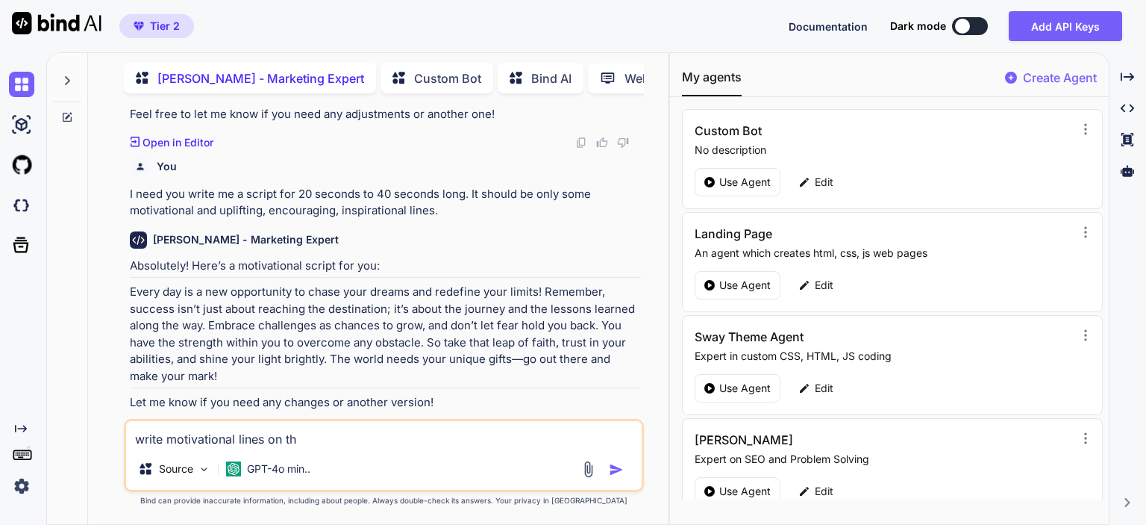
type textarea "write motivational lines on the"
type textarea "x"
type textarea "write motivational lines on the"
type textarea "x"
type textarea "write motivational lines on the b"
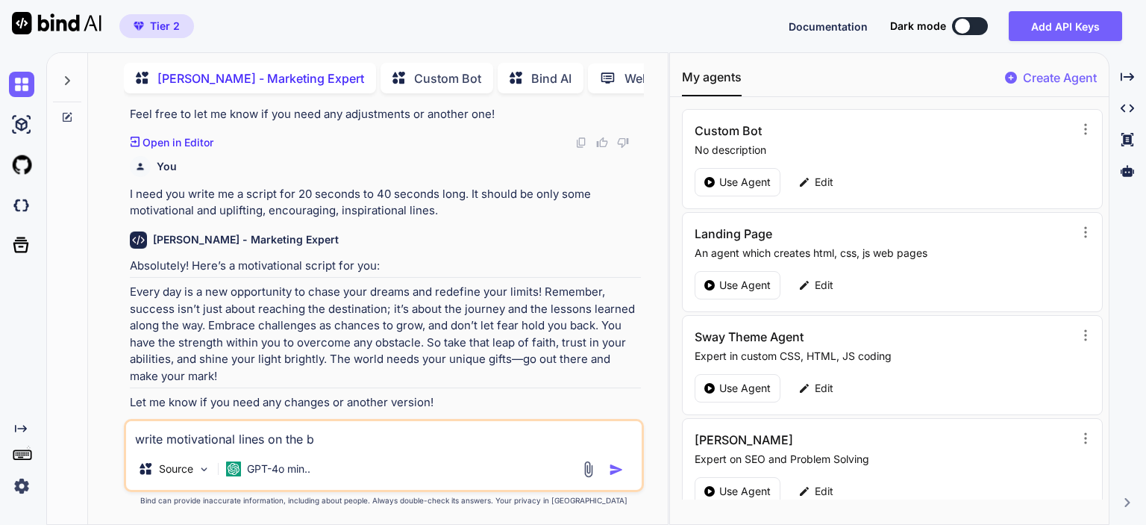
type textarea "x"
type textarea "write motivational lines on the ba"
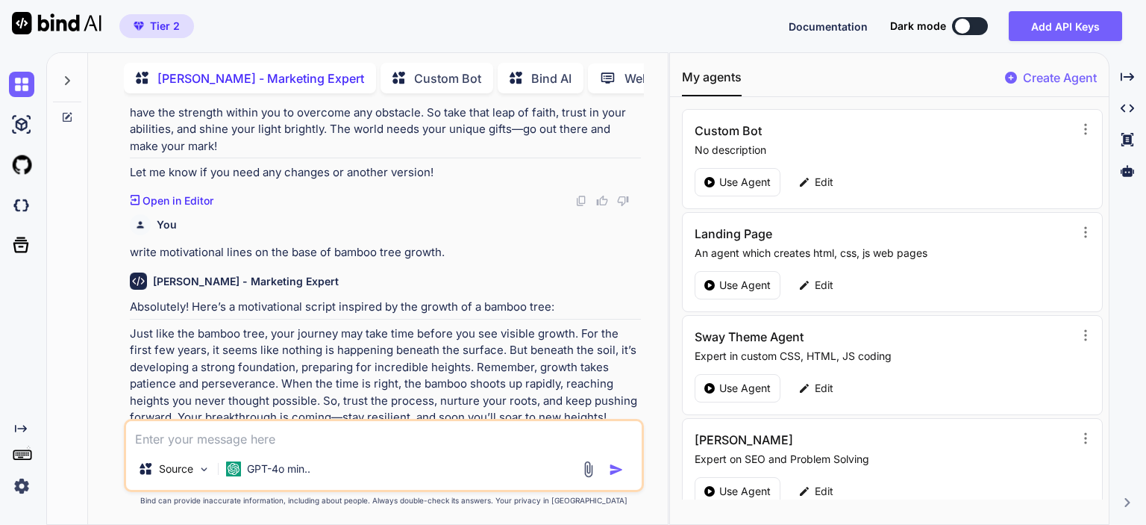
scroll to position [5404, 0]
